Goal: Check status

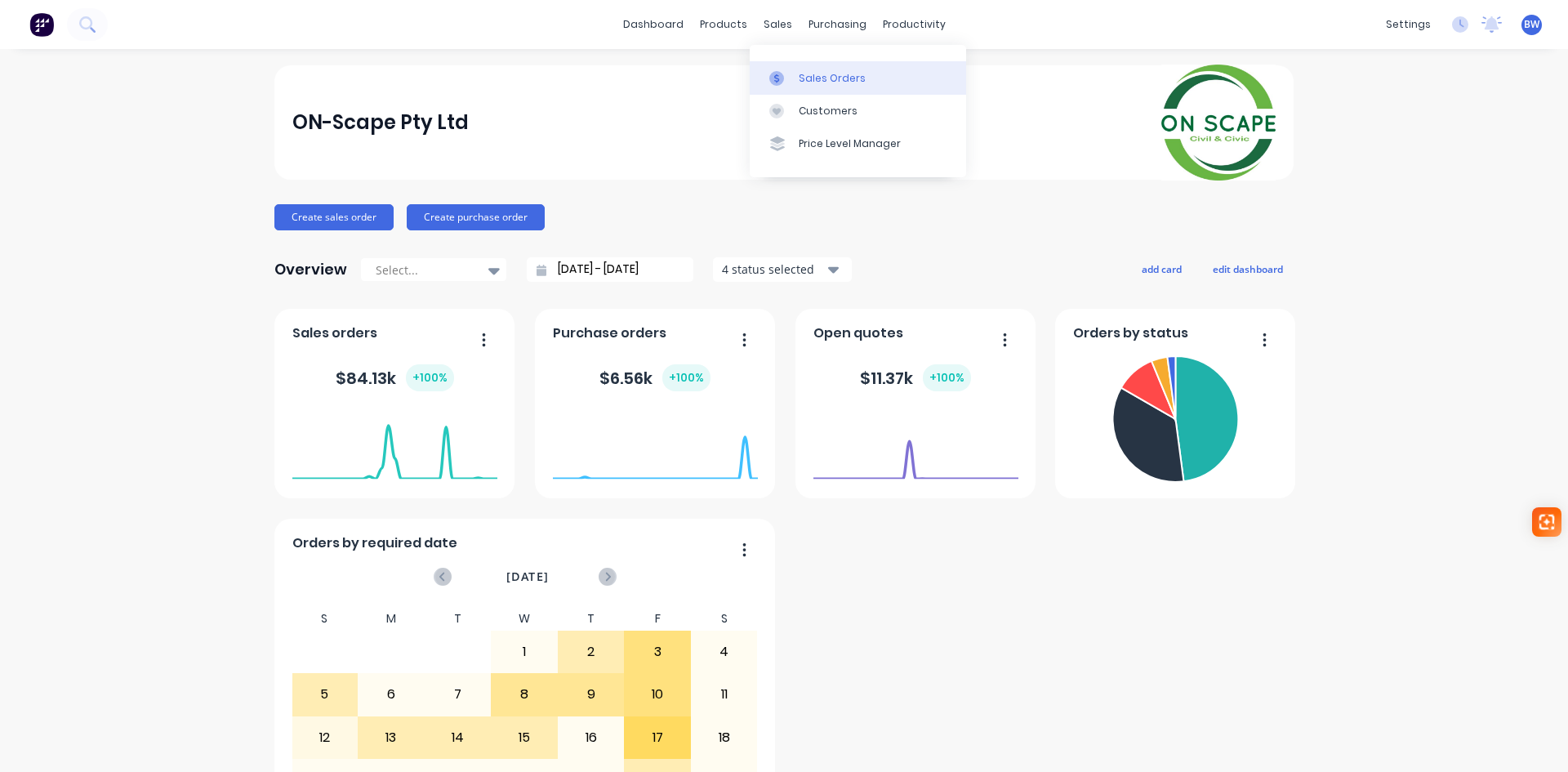
click at [794, 70] on link "Sales Orders" at bounding box center [857, 77] width 216 height 32
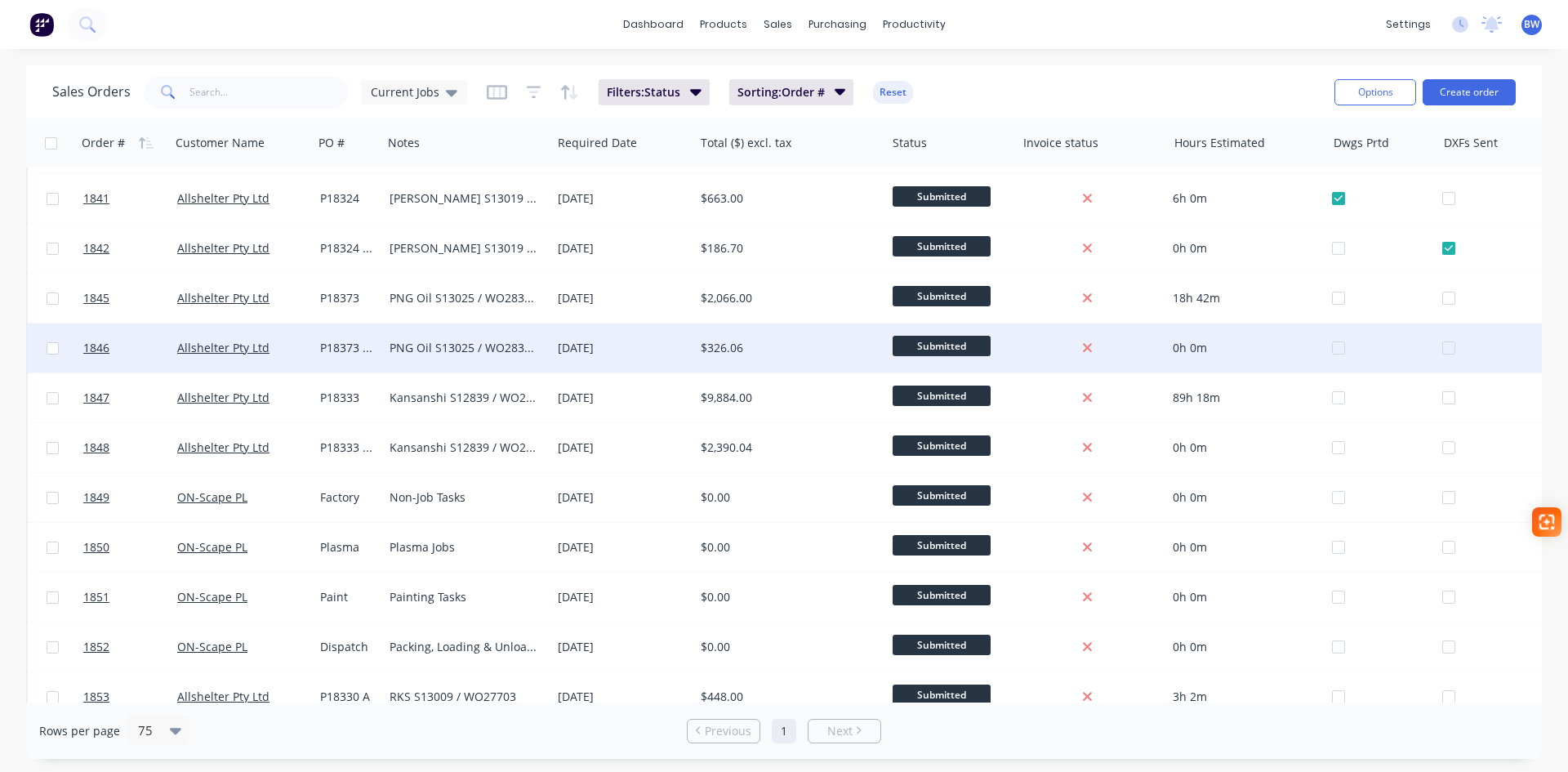
scroll to position [718, 0]
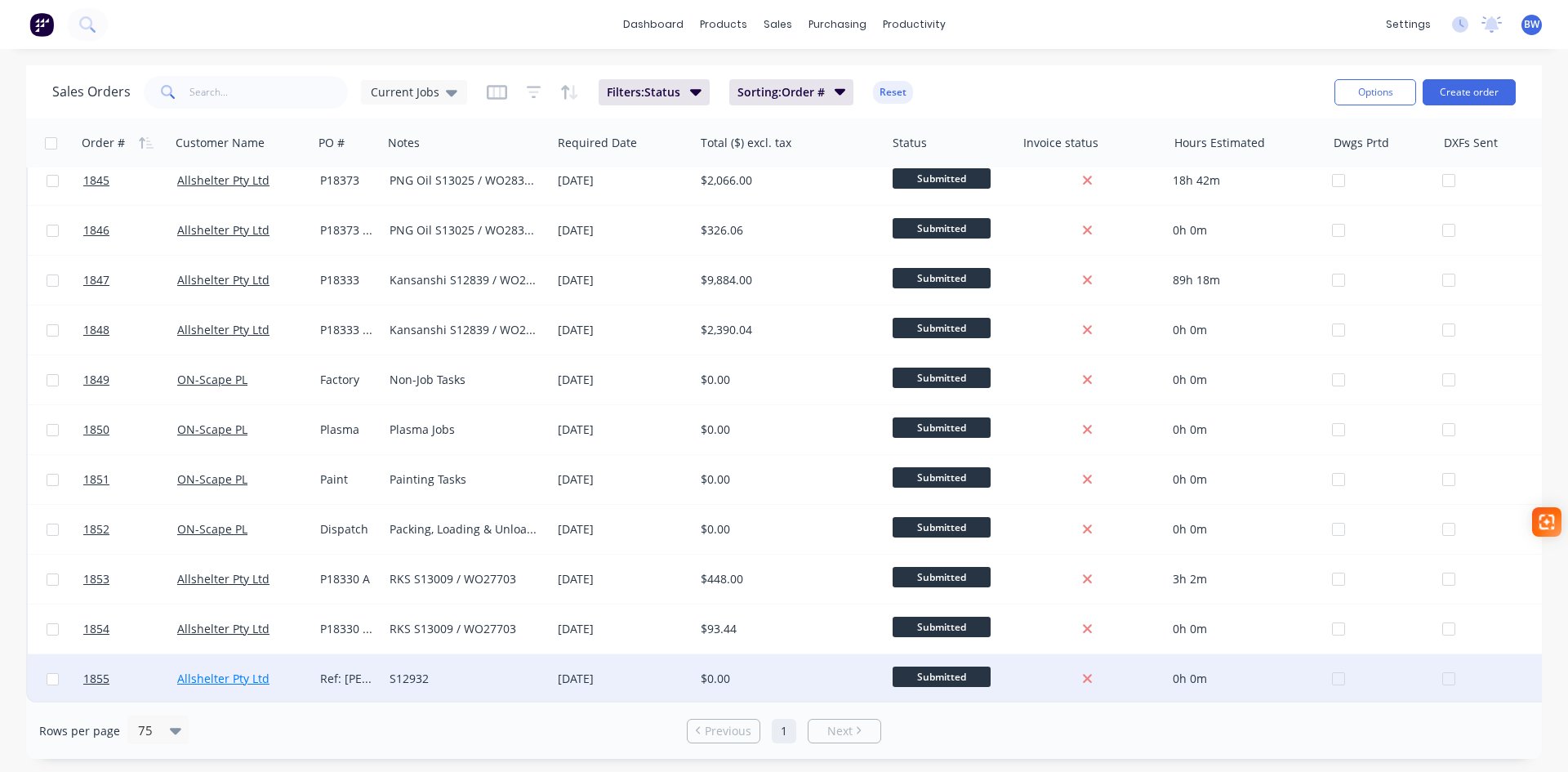
click at [215, 674] on link "Allshelter Pty Ltd" at bounding box center [223, 678] width 92 height 16
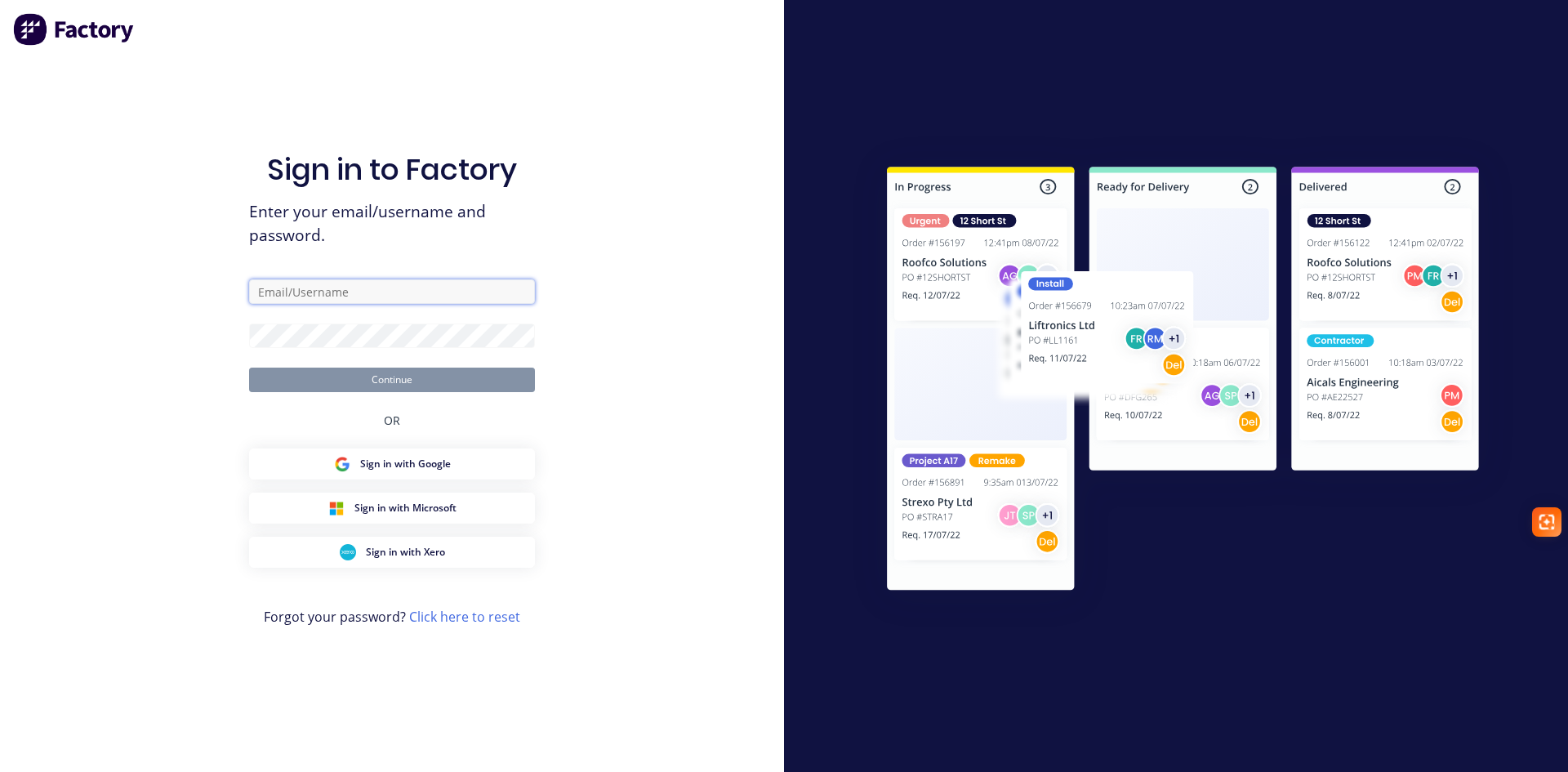
type input "[PERSON_NAME][EMAIL_ADDRESS][DOMAIN_NAME]"
click at [466, 378] on button "Continue" at bounding box center [392, 380] width 286 height 25
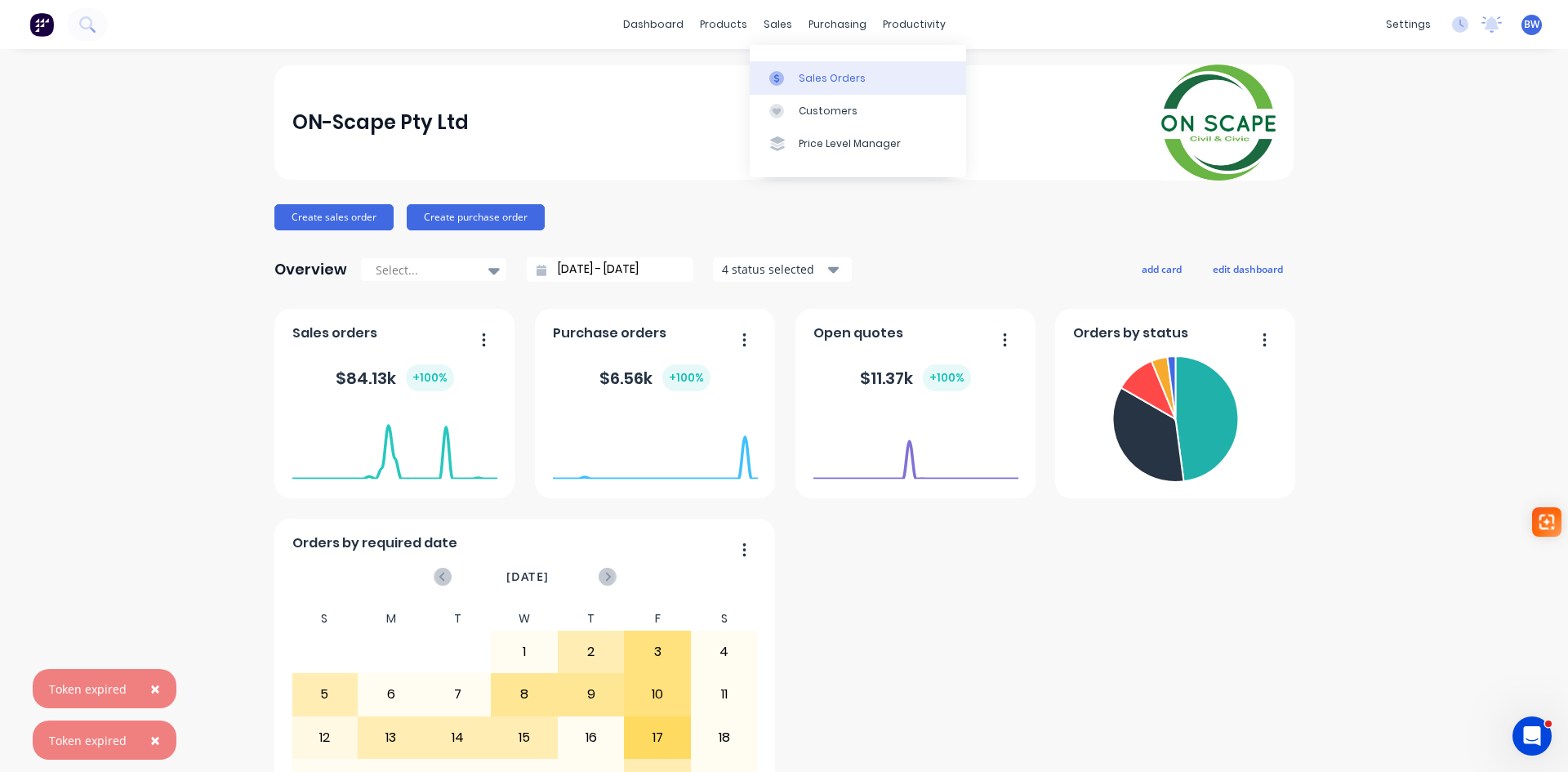
click at [796, 80] on link "Sales Orders" at bounding box center [857, 77] width 216 height 32
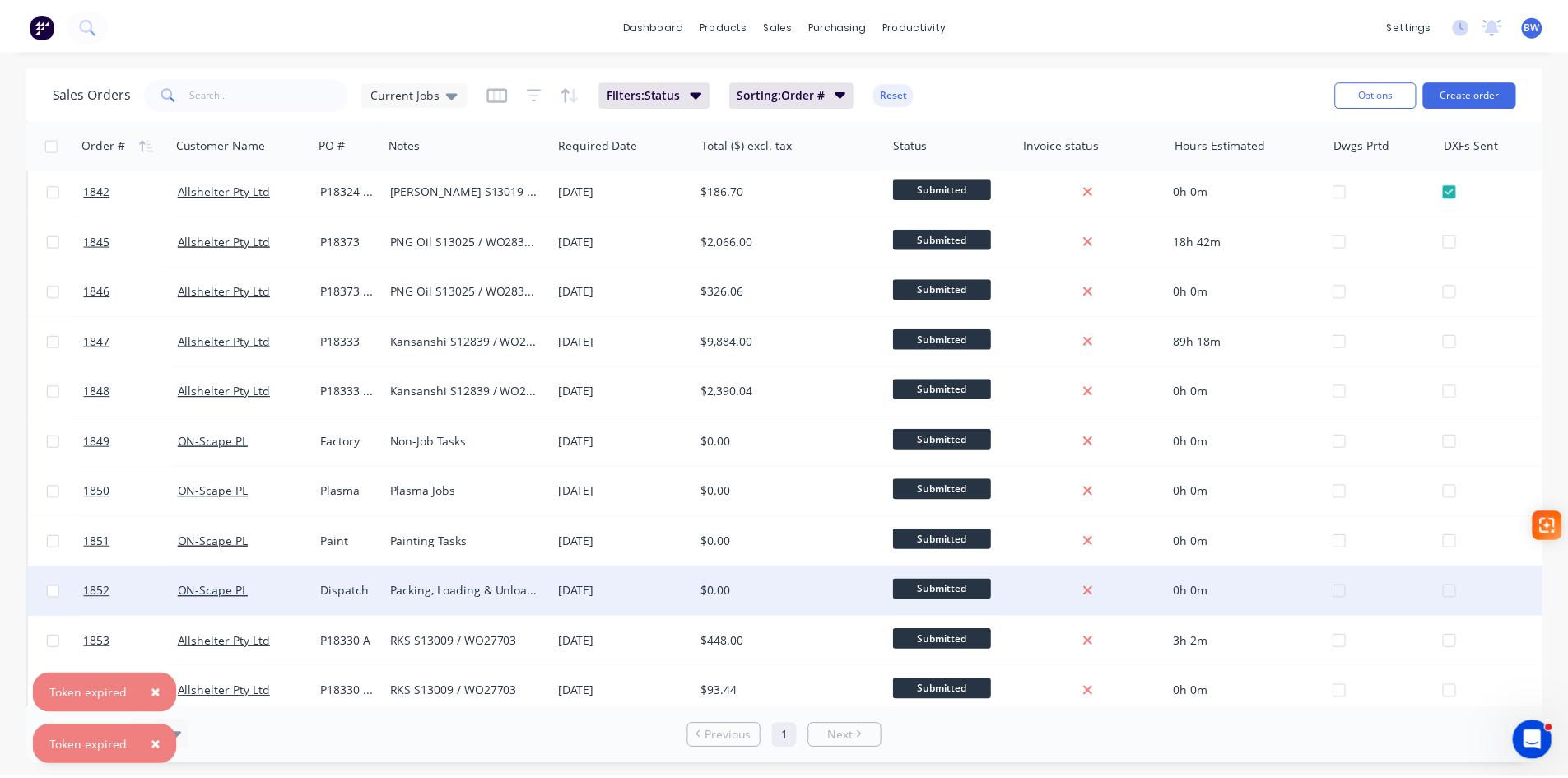
scroll to position [724, 0]
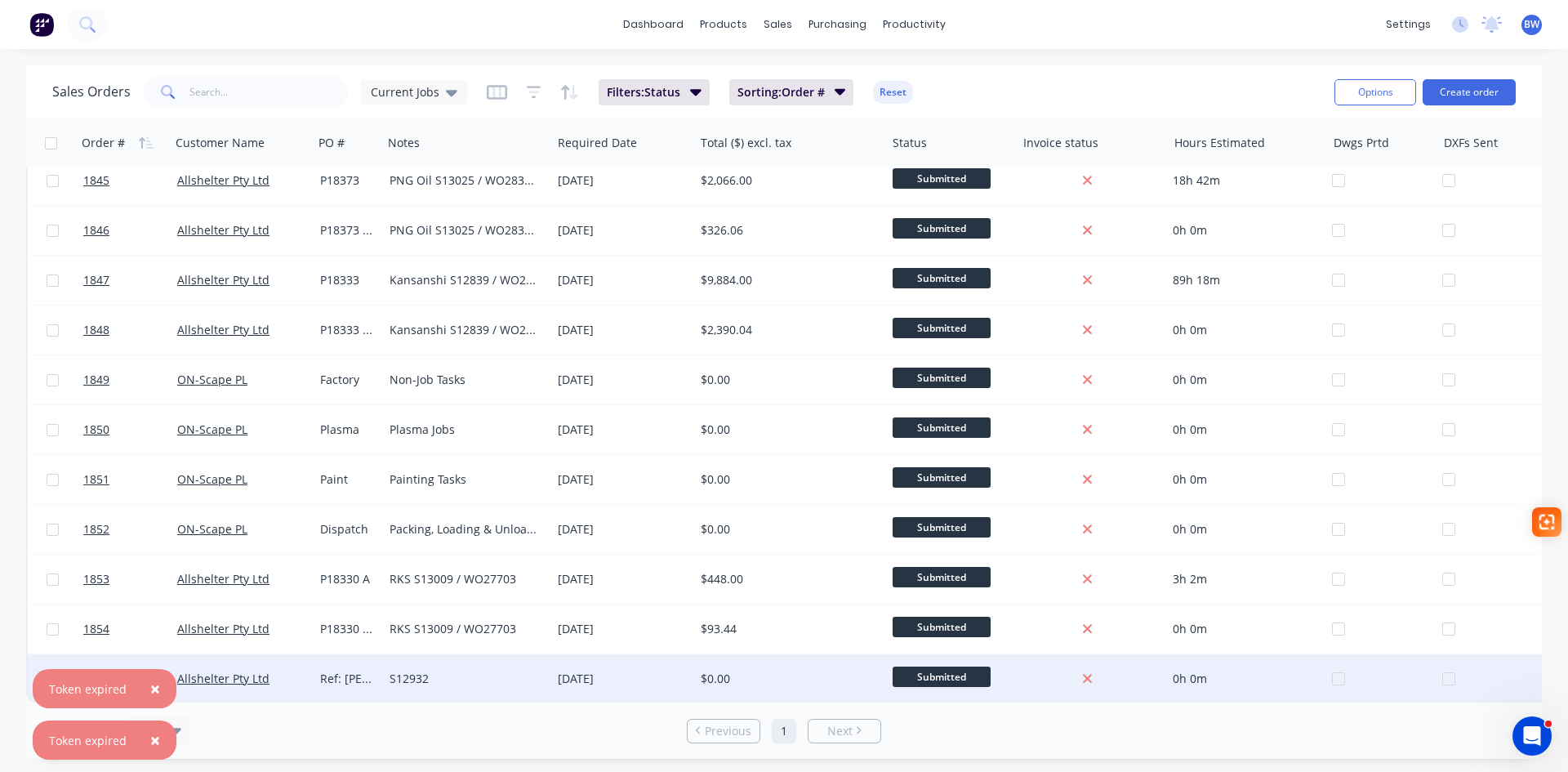
click at [337, 670] on div "Ref: [PERSON_NAME] S12932" at bounding box center [346, 678] width 54 height 17
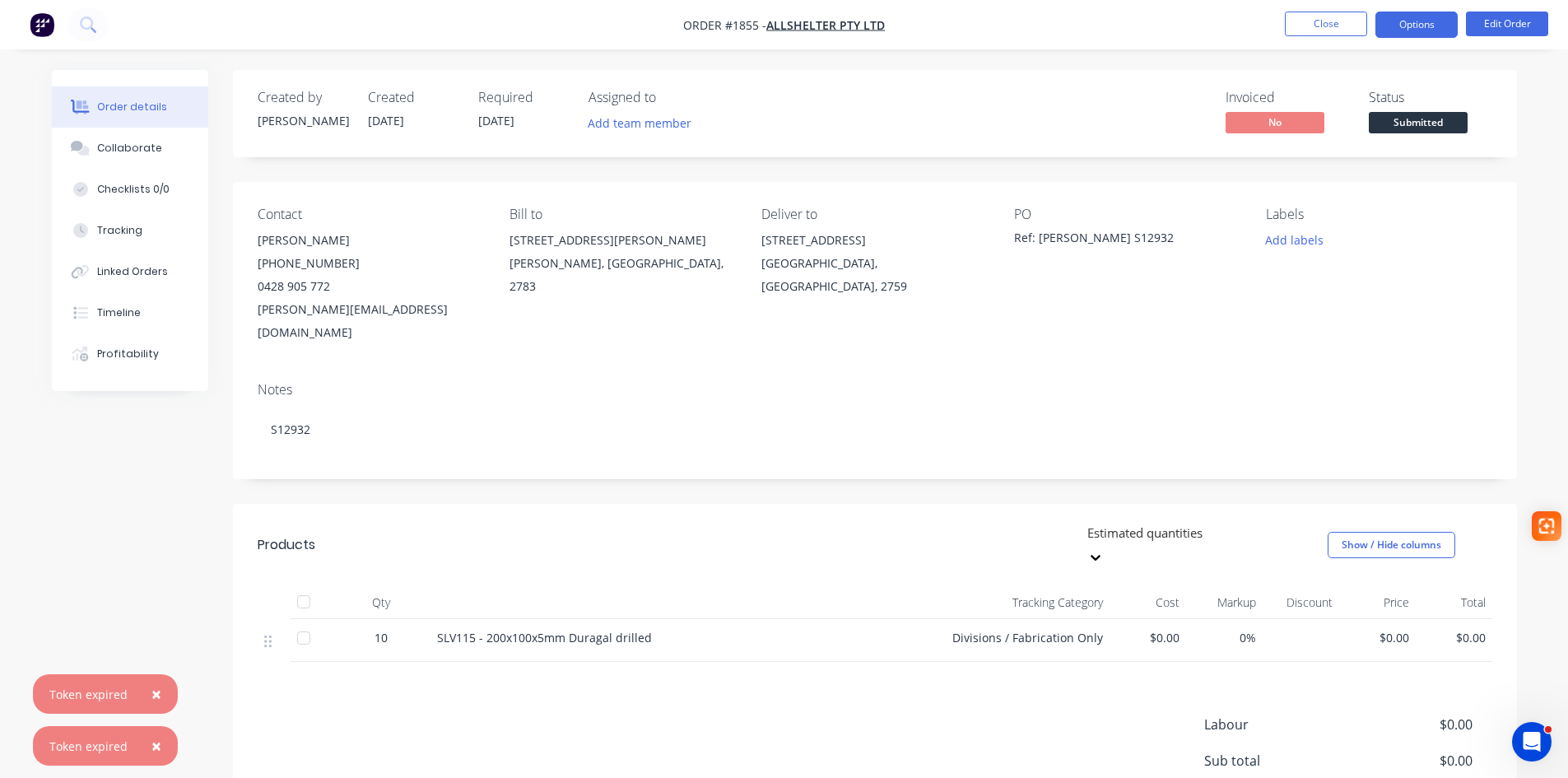
click at [1430, 24] on button "Options" at bounding box center [1416, 25] width 83 height 27
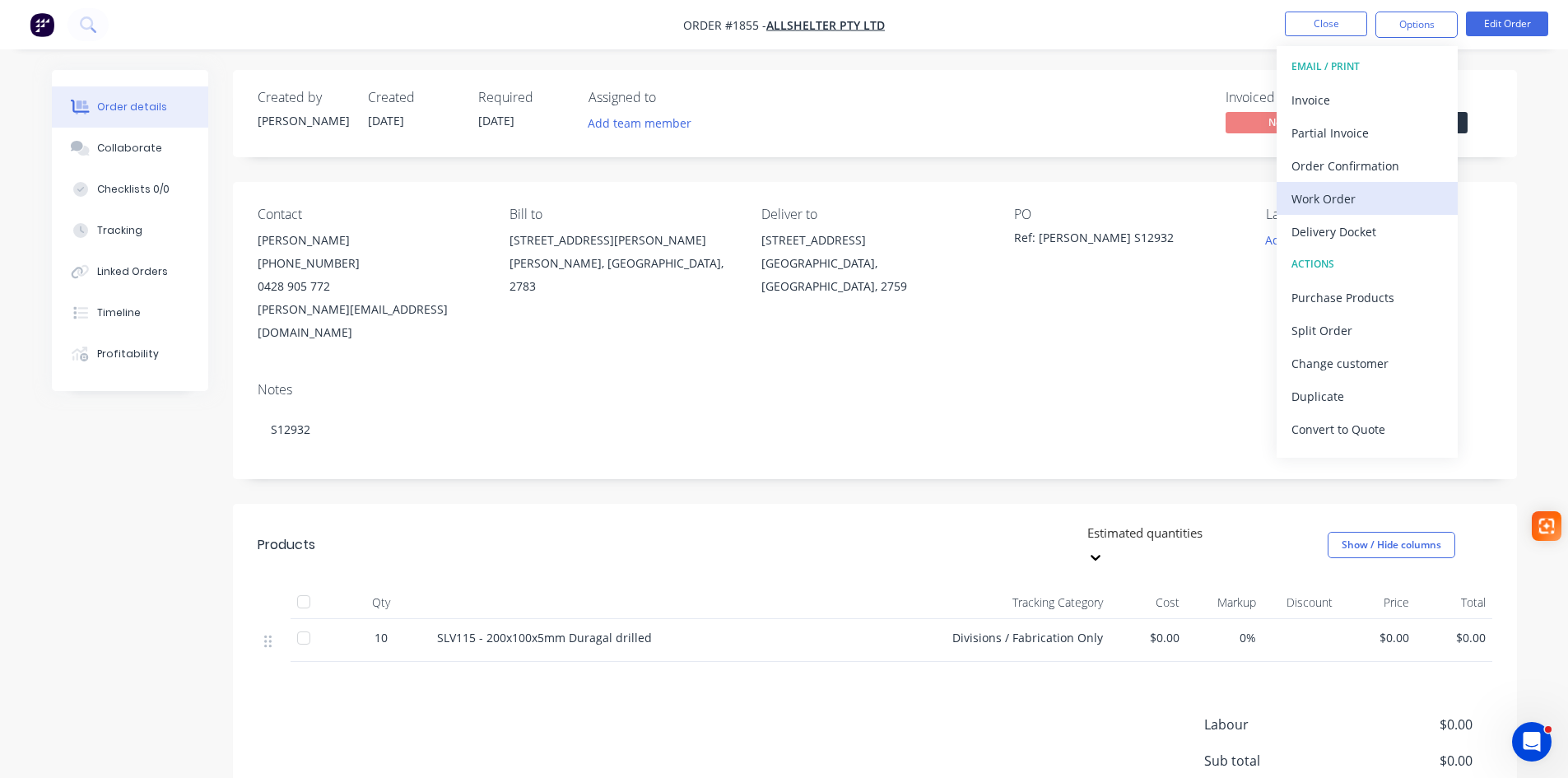
click at [1368, 200] on div "Work Order" at bounding box center [1367, 199] width 151 height 24
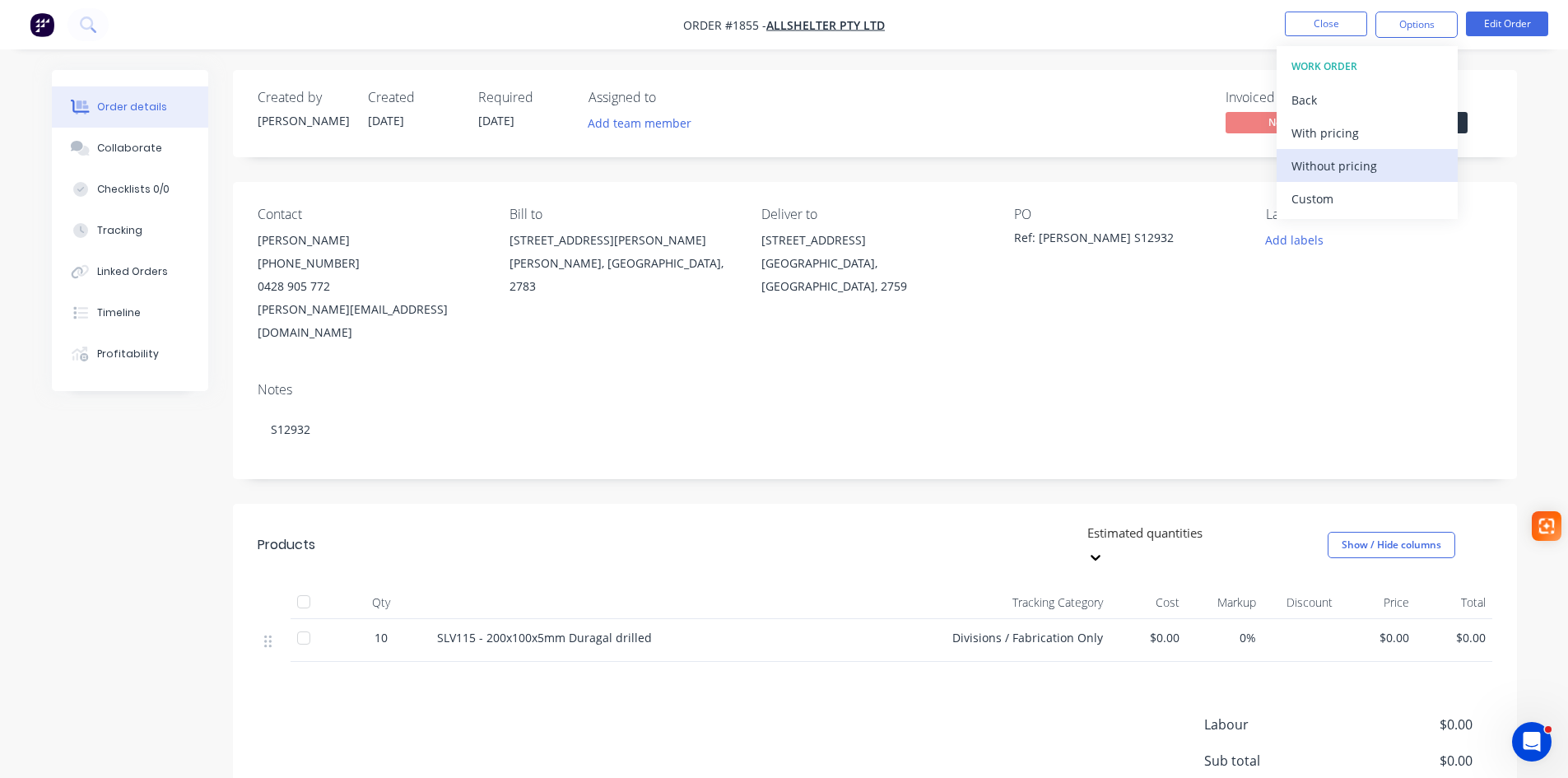
click at [1334, 169] on div "Without pricing" at bounding box center [1367, 165] width 151 height 24
click at [1101, 64] on div "Order details Collaborate Checklists 0/0 Tracking Linked Orders Timeline Profit…" at bounding box center [784, 477] width 1568 height 954
